Goal: Find specific page/section: Find specific page/section

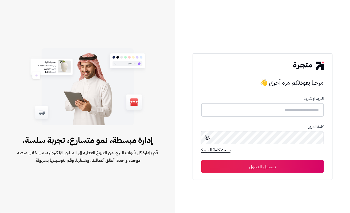
click at [303, 106] on input "text" at bounding box center [262, 110] width 122 height 14
click at [256, 111] on input "text" at bounding box center [262, 110] width 122 height 14
type input "****"
click at [247, 163] on button "تسجيل الدخول" at bounding box center [262, 166] width 122 height 13
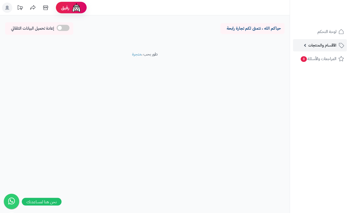
click at [320, 44] on span "الأقسام والمنتجات" at bounding box center [322, 45] width 28 height 7
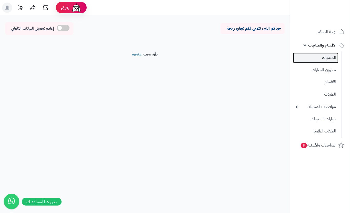
click at [327, 61] on link "المنتجات" at bounding box center [315, 58] width 45 height 11
